Goal: Find specific page/section: Find specific page/section

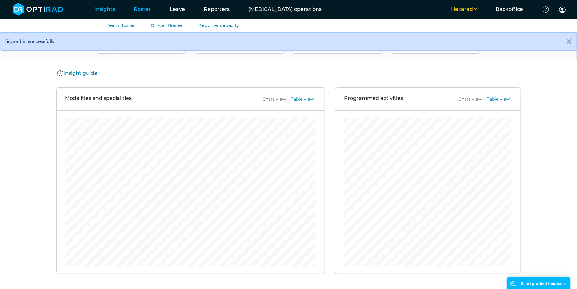
click at [138, 7] on link "Roster" at bounding box center [142, 9] width 36 height 25
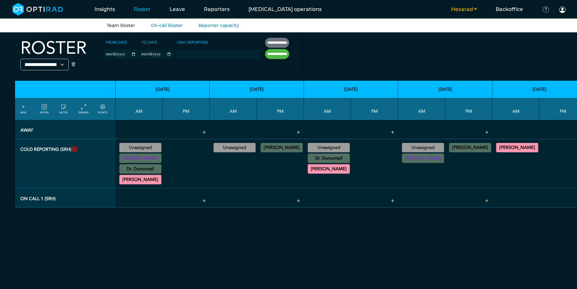
click at [127, 22] on li "Team Roster" at bounding box center [121, 26] width 28 height 8
click at [122, 25] on link "Team Roster" at bounding box center [121, 26] width 28 height 6
click at [474, 11] on button "Hexarad" at bounding box center [464, 10] width 45 height 8
click at [465, 23] on button "MSE" at bounding box center [462, 19] width 50 height 11
click at [478, 10] on button "Hexarad" at bounding box center [464, 10] width 45 height 8
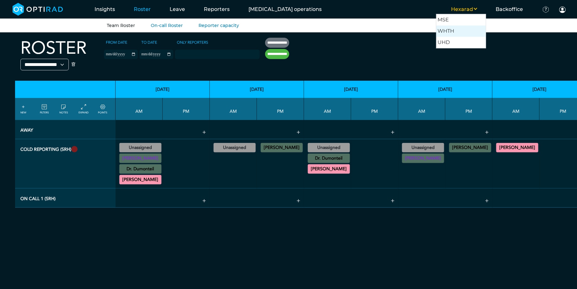
click at [470, 35] on button "WHTH" at bounding box center [462, 30] width 50 height 11
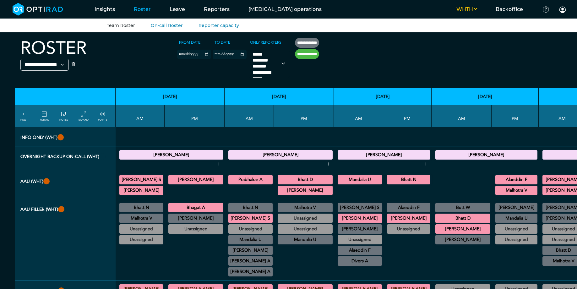
select select
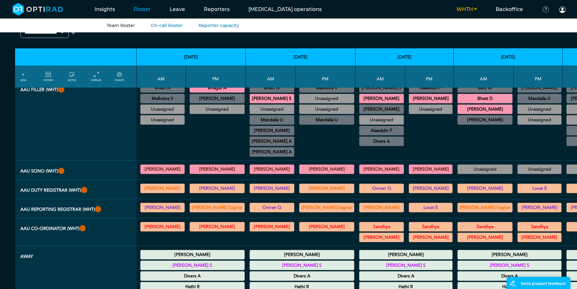
scroll to position [104, 0]
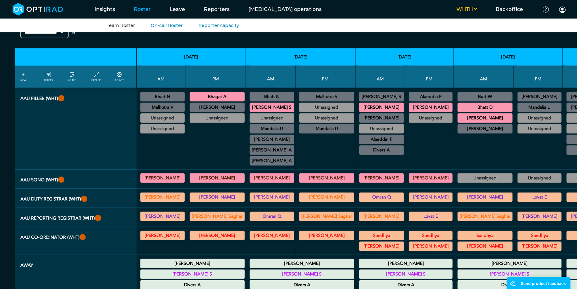
click at [251, 146] on summary "[PERSON_NAME] A" at bounding box center [272, 150] width 43 height 8
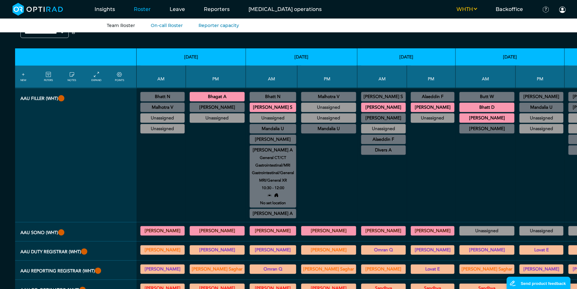
click at [247, 155] on small "General CT/CT Gastrointestinal/MRI Gastrointestinal/General MRI/General XR" at bounding box center [273, 169] width 52 height 30
click at [250, 202] on div "Bhatt N US Interventional MSK 08:30 - 12:00 [PERSON_NAME] S CT Trauma & Urgent/…" at bounding box center [272, 155] width 47 height 129
click at [251, 210] on summary "[PERSON_NAME] A" at bounding box center [273, 214] width 45 height 8
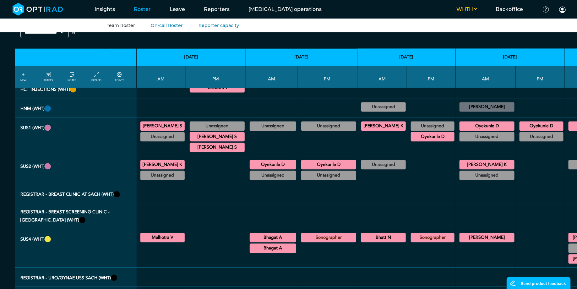
scroll to position [596, 0]
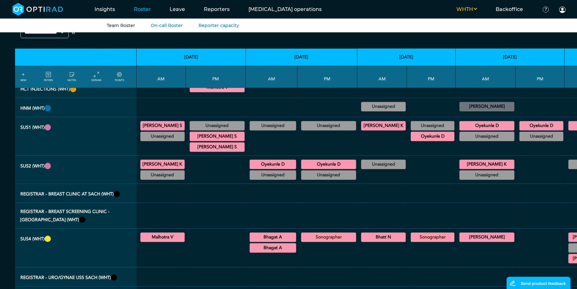
click at [258, 231] on div "Bhagat A US Diagnostic MSK/US General Adult 09:00 - 11:15 Actions Bhagat A US I…" at bounding box center [272, 242] width 47 height 23
click at [258, 254] on div at bounding box center [272, 259] width 47 height 11
click at [259, 231] on div "Bhagat A US Diagnostic MSK/US General Adult 09:00 - 11:15 Actions Bhagat A US I…" at bounding box center [272, 242] width 47 height 23
click at [264, 244] on summary "Bhagat A" at bounding box center [273, 248] width 45 height 8
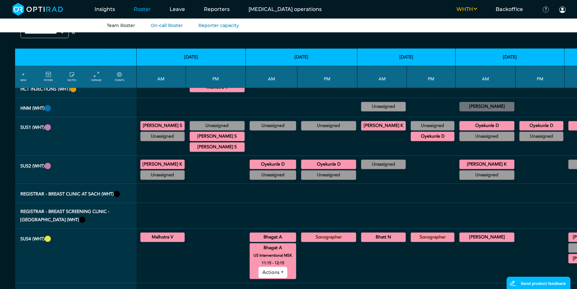
click at [267, 234] on summary "Bhagat A" at bounding box center [273, 238] width 45 height 8
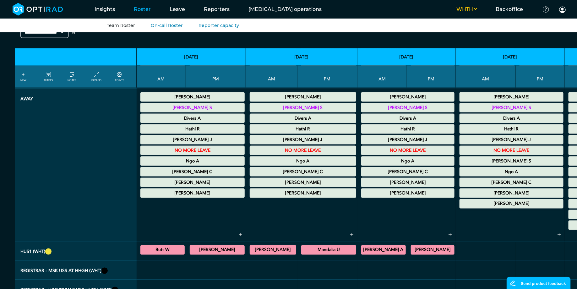
scroll to position [382, 0]
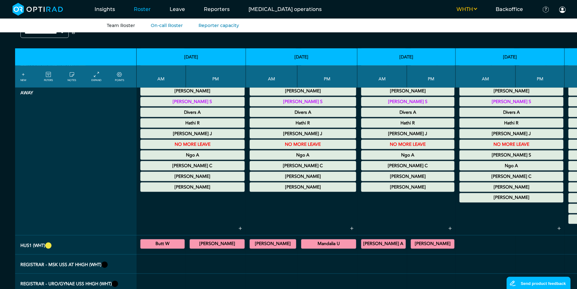
click at [203, 141] on summary "NO MORE LEAVE" at bounding box center [192, 145] width 102 height 8
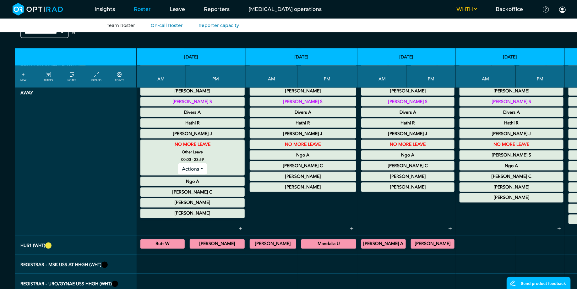
click at [203, 141] on summary "NO MORE LEAVE" at bounding box center [192, 145] width 102 height 8
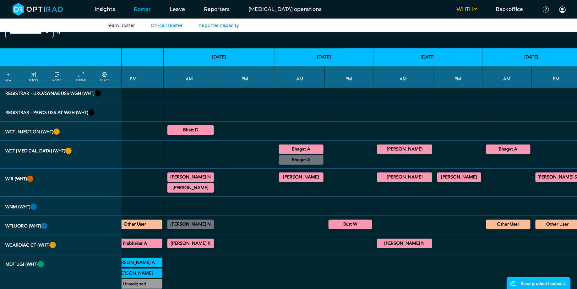
scroll to position [1070, 79]
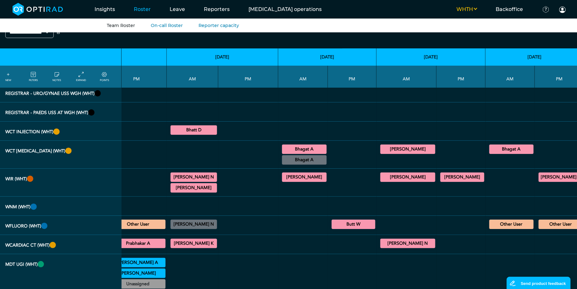
click at [286, 143] on div "Bhagat A CT Trauma & Urgent/MRI Trauma & Urgent 08:30 - 13:30 WGH Actions Bhaga…" at bounding box center [303, 154] width 45 height 23
click at [290, 156] on summary "Bhagat A" at bounding box center [304, 160] width 43 height 8
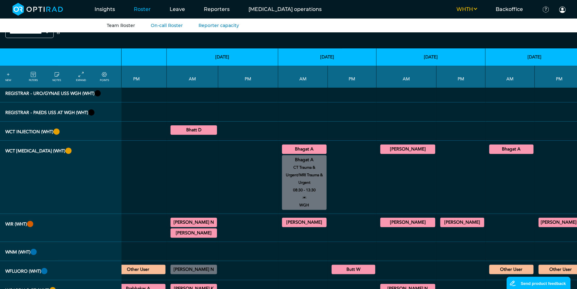
click at [292, 146] on summary "Bhagat A" at bounding box center [304, 150] width 43 height 8
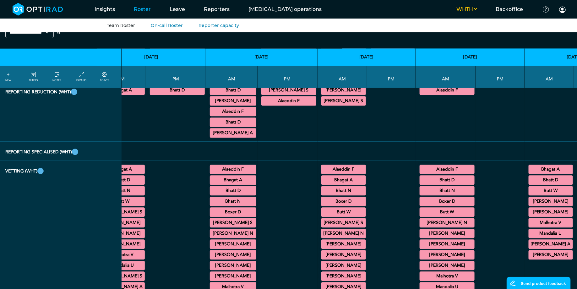
scroll to position [1802, 40]
